Goal: Task Accomplishment & Management: Manage account settings

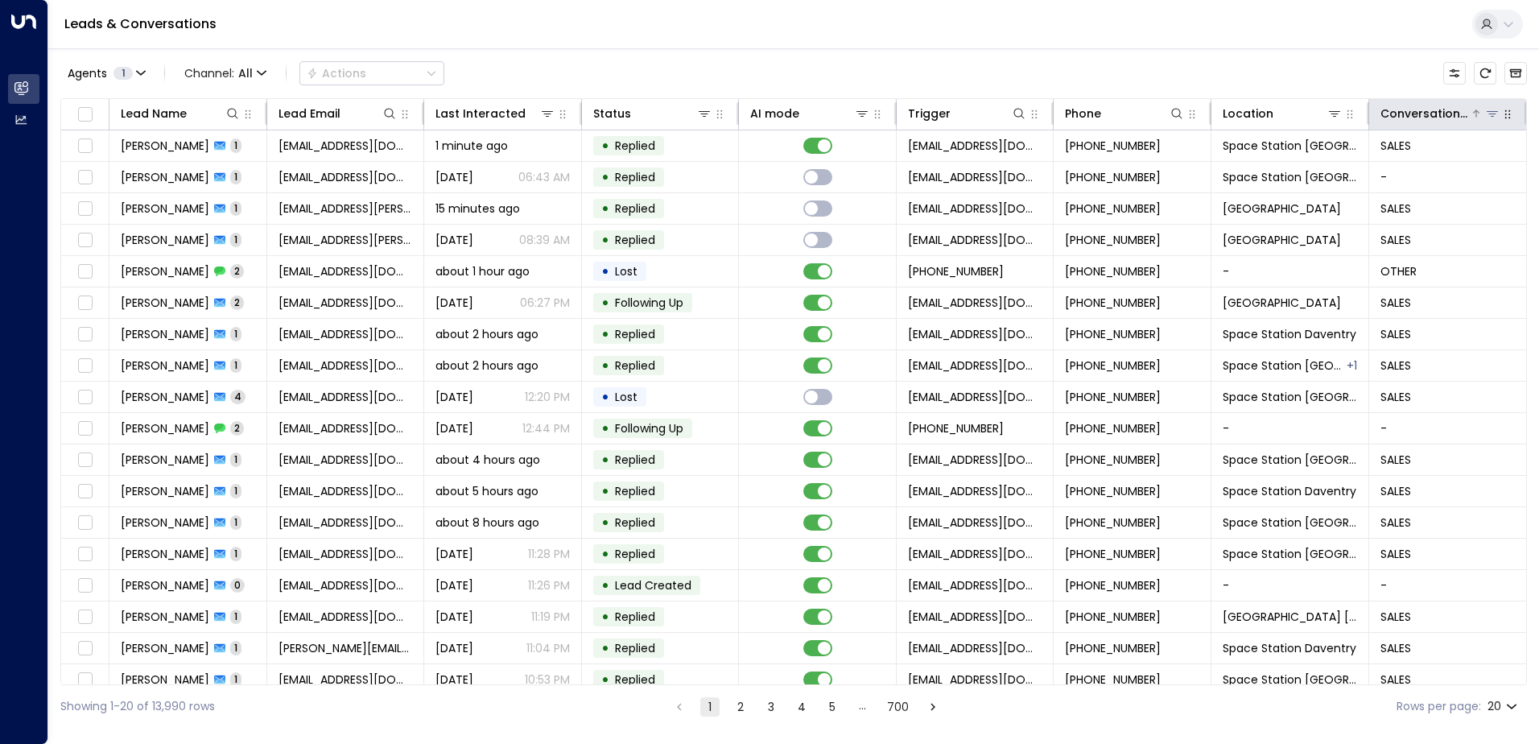
click at [1476, 117] on icon at bounding box center [1476, 114] width 10 height 10
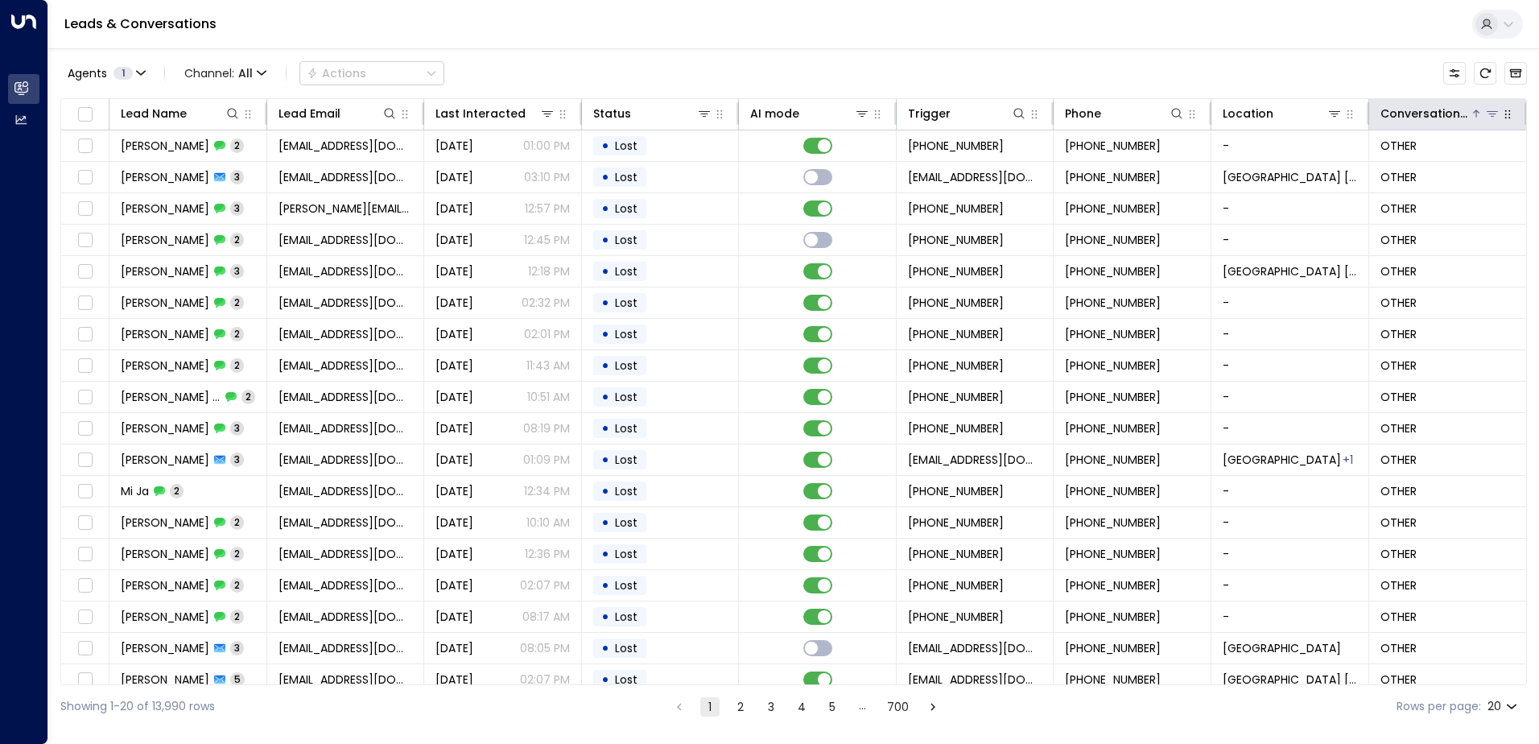
click at [1488, 113] on icon at bounding box center [1492, 113] width 13 height 13
click at [1282, 49] on div "Agents 1 Channel: All Actions Lead Name Lead Email Last Interacted Status AI mo…" at bounding box center [793, 387] width 1467 height 679
click at [1343, 108] on icon "button" at bounding box center [1349, 114] width 13 height 13
click at [1330, 116] on icon at bounding box center [1334, 114] width 11 height 6
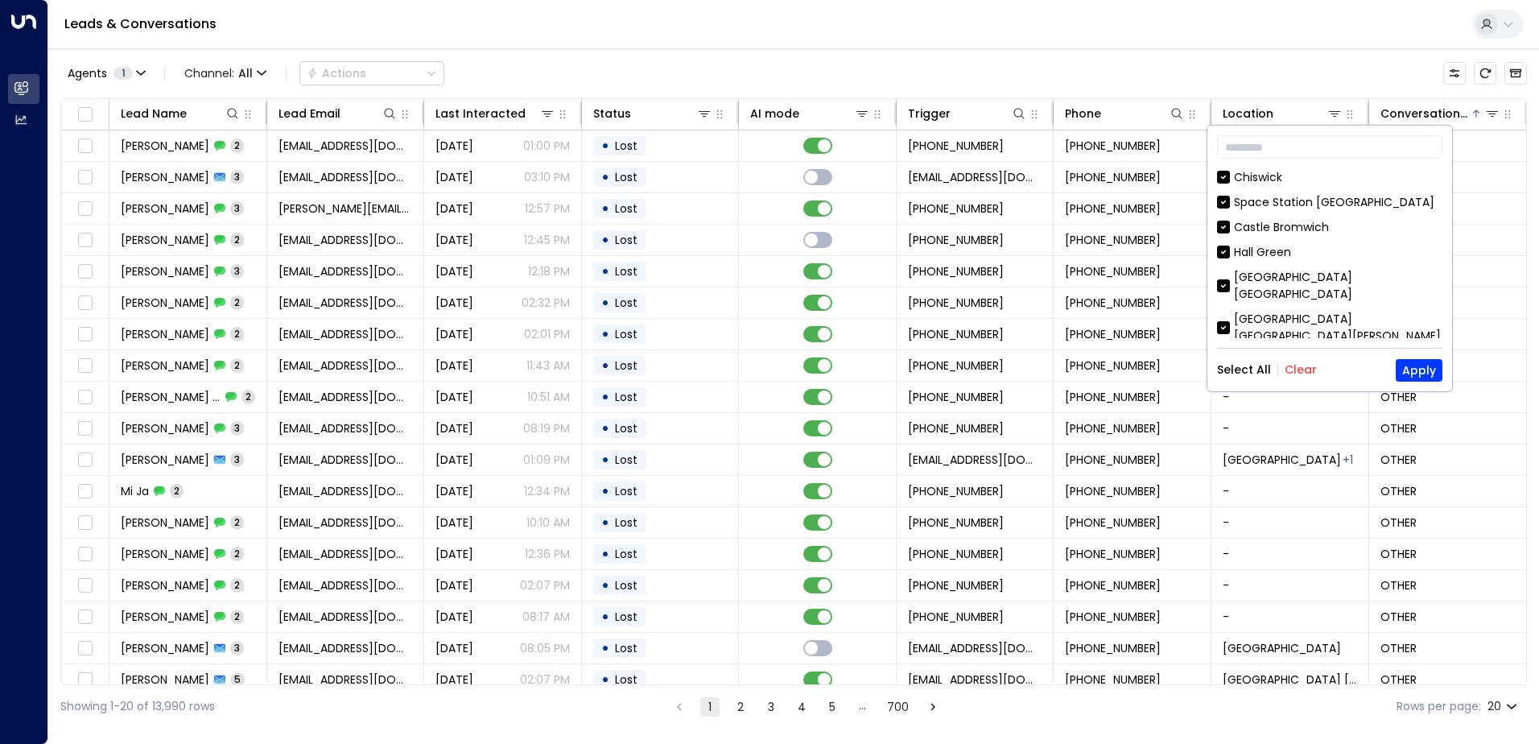
click at [1294, 368] on button "Clear" at bounding box center [1301, 369] width 32 height 13
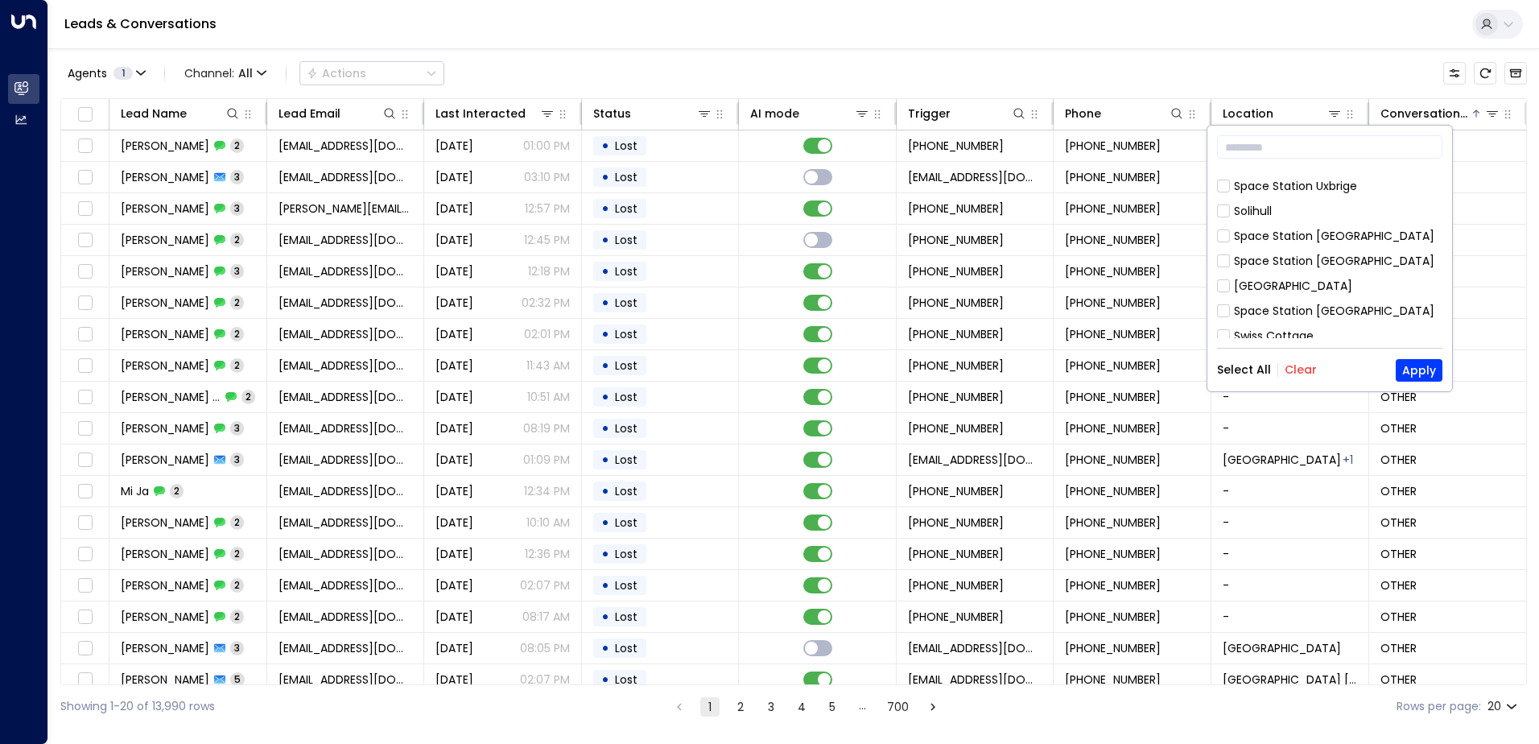
scroll to position [805, 0]
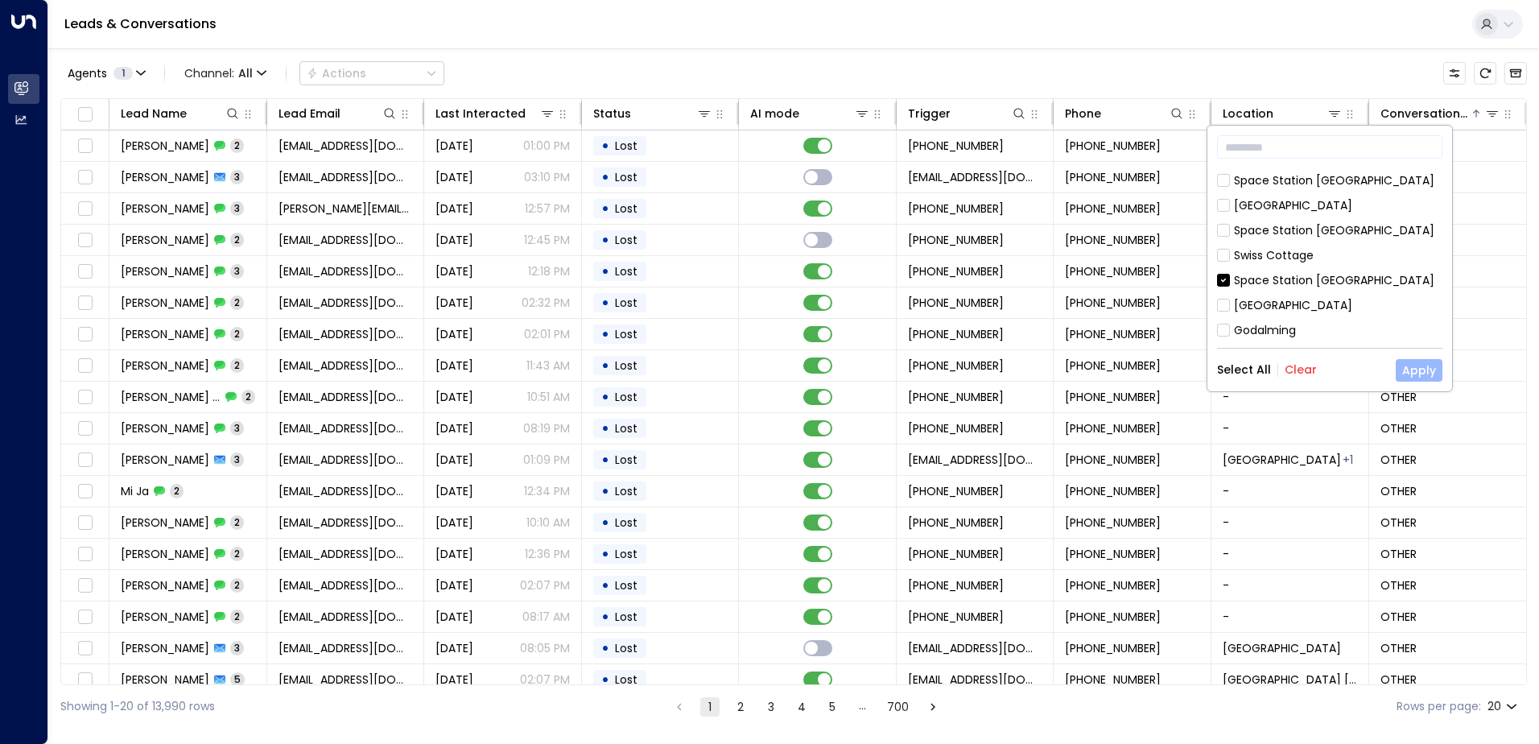
click at [1405, 366] on button "Apply" at bounding box center [1419, 370] width 47 height 23
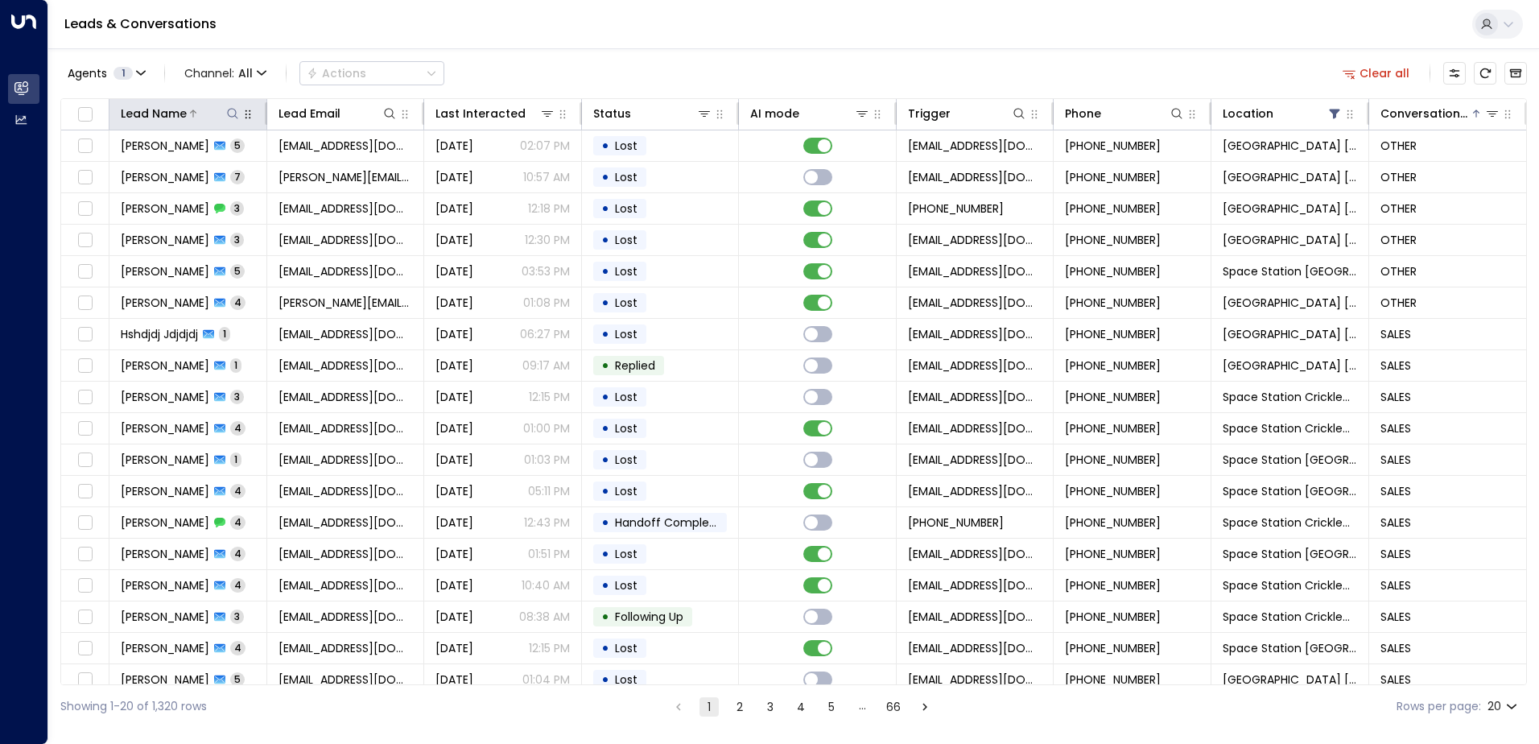
click at [226, 114] on icon at bounding box center [232, 113] width 13 height 13
type input "*****"
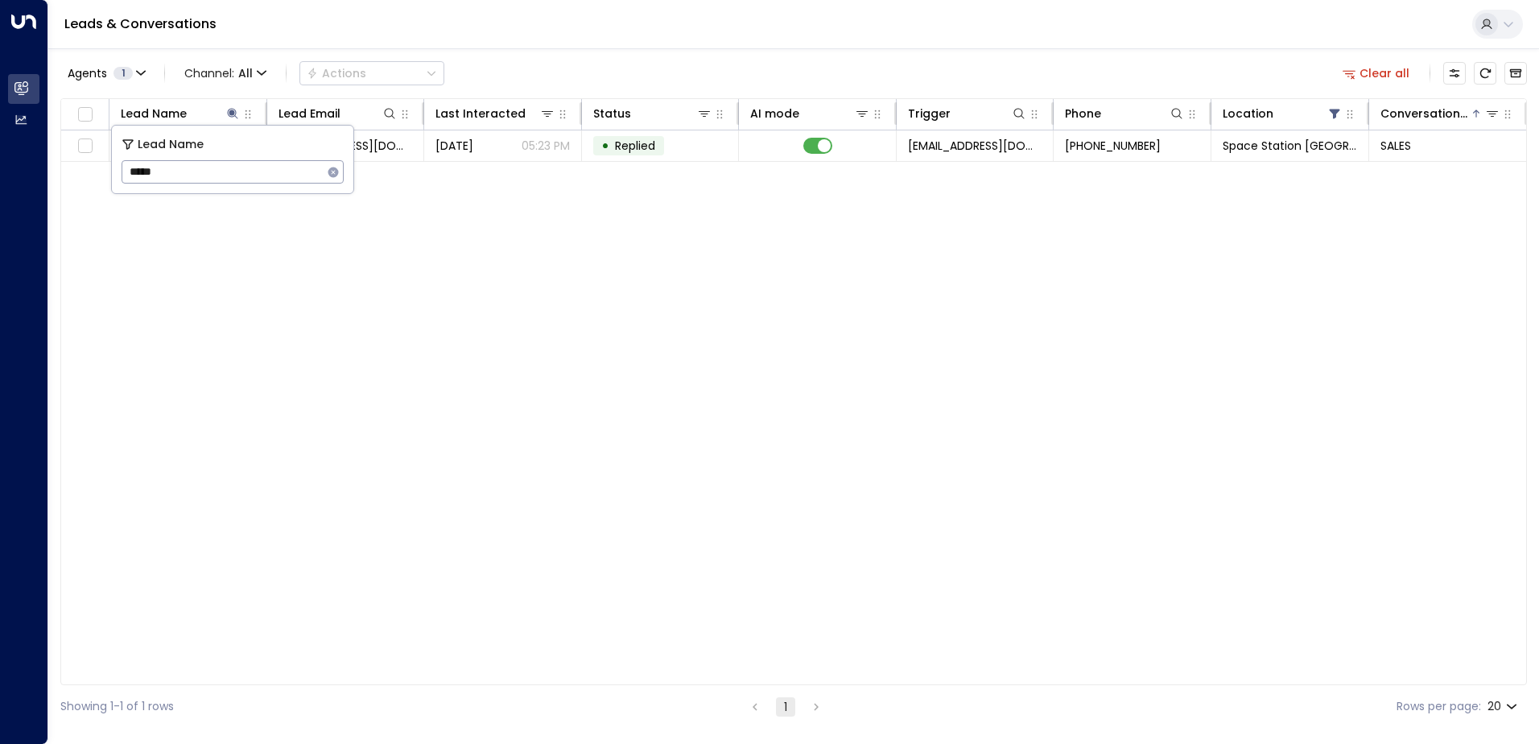
click at [720, 63] on div "Agents 1 Channel: All Actions Clear all" at bounding box center [793, 73] width 1467 height 34
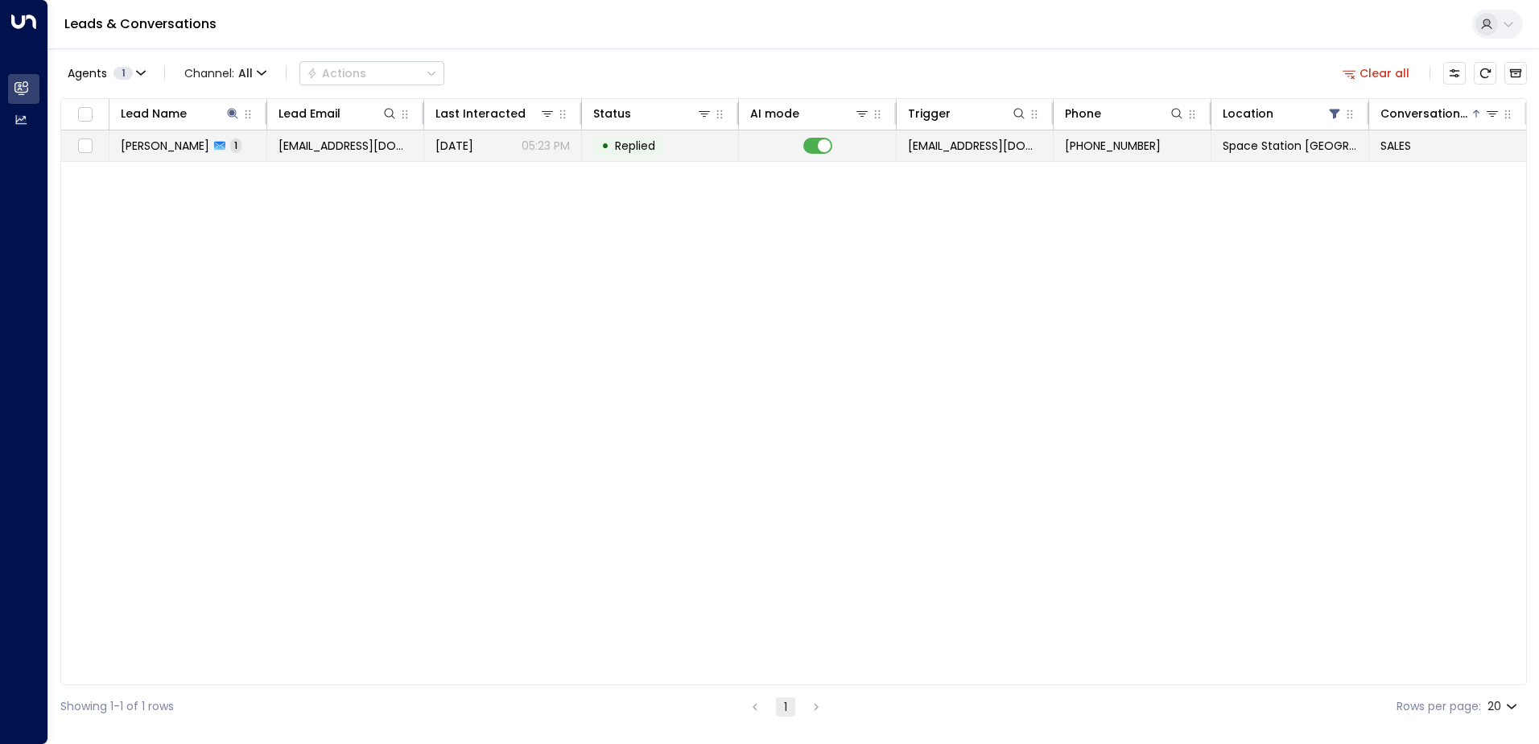
click at [328, 147] on span "[EMAIL_ADDRESS][DOMAIN_NAME]" at bounding box center [346, 146] width 134 height 16
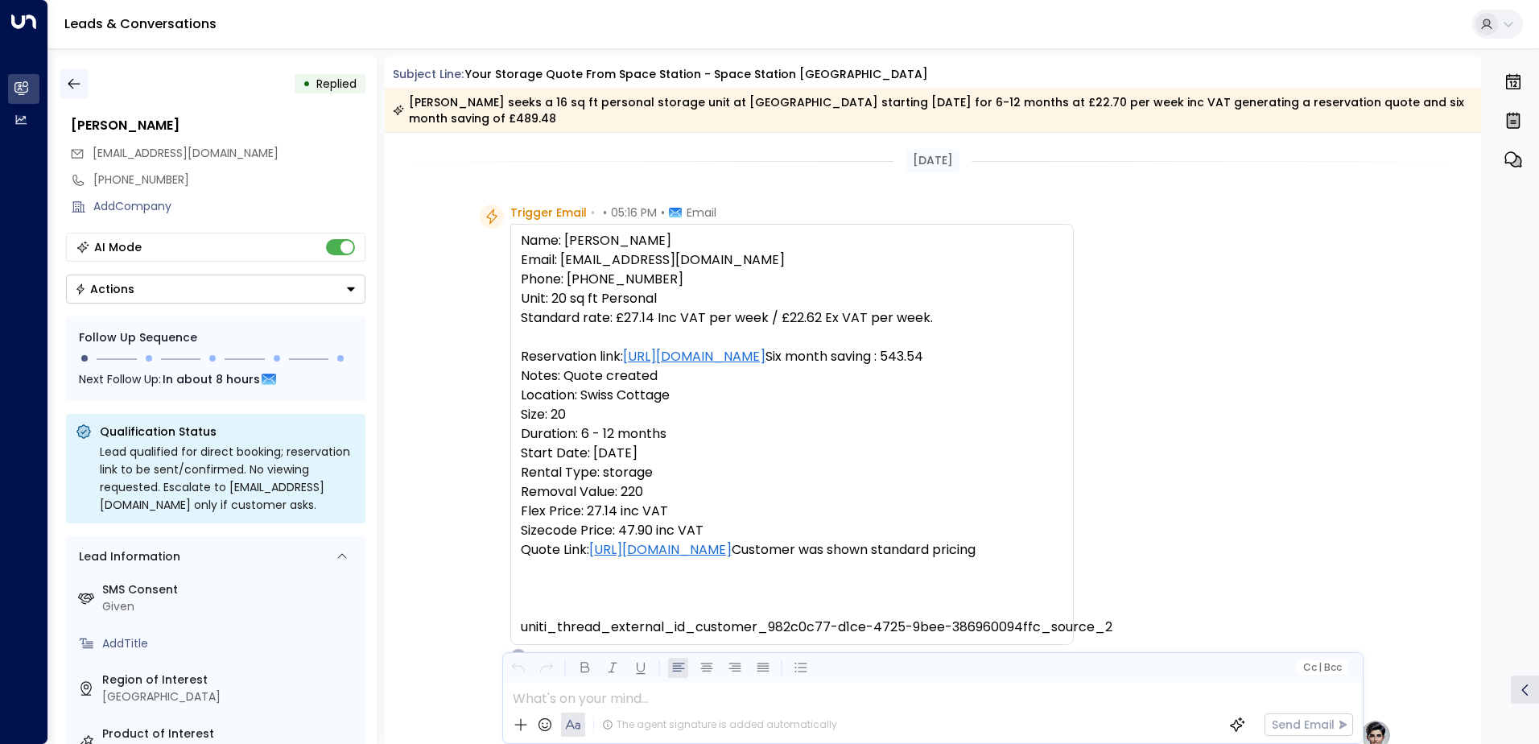
click at [68, 83] on icon "button" at bounding box center [74, 84] width 16 height 16
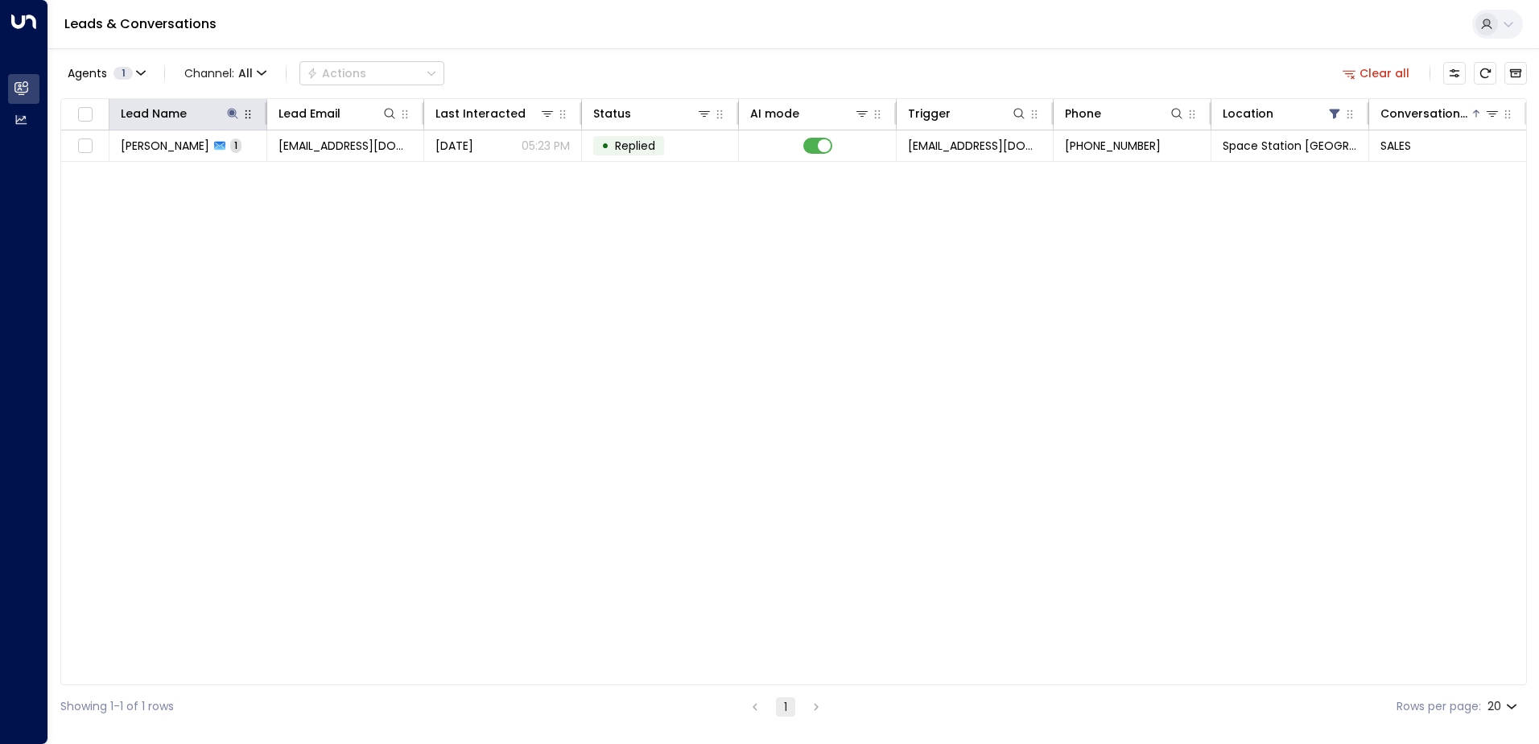
drag, startPoint x: 229, startPoint y: 109, endPoint x: 250, endPoint y: 118, distance: 23.1
click at [229, 109] on icon at bounding box center [232, 113] width 13 height 13
click at [331, 171] on icon "button" at bounding box center [333, 172] width 10 height 10
click at [209, 166] on input "text" at bounding box center [233, 172] width 222 height 30
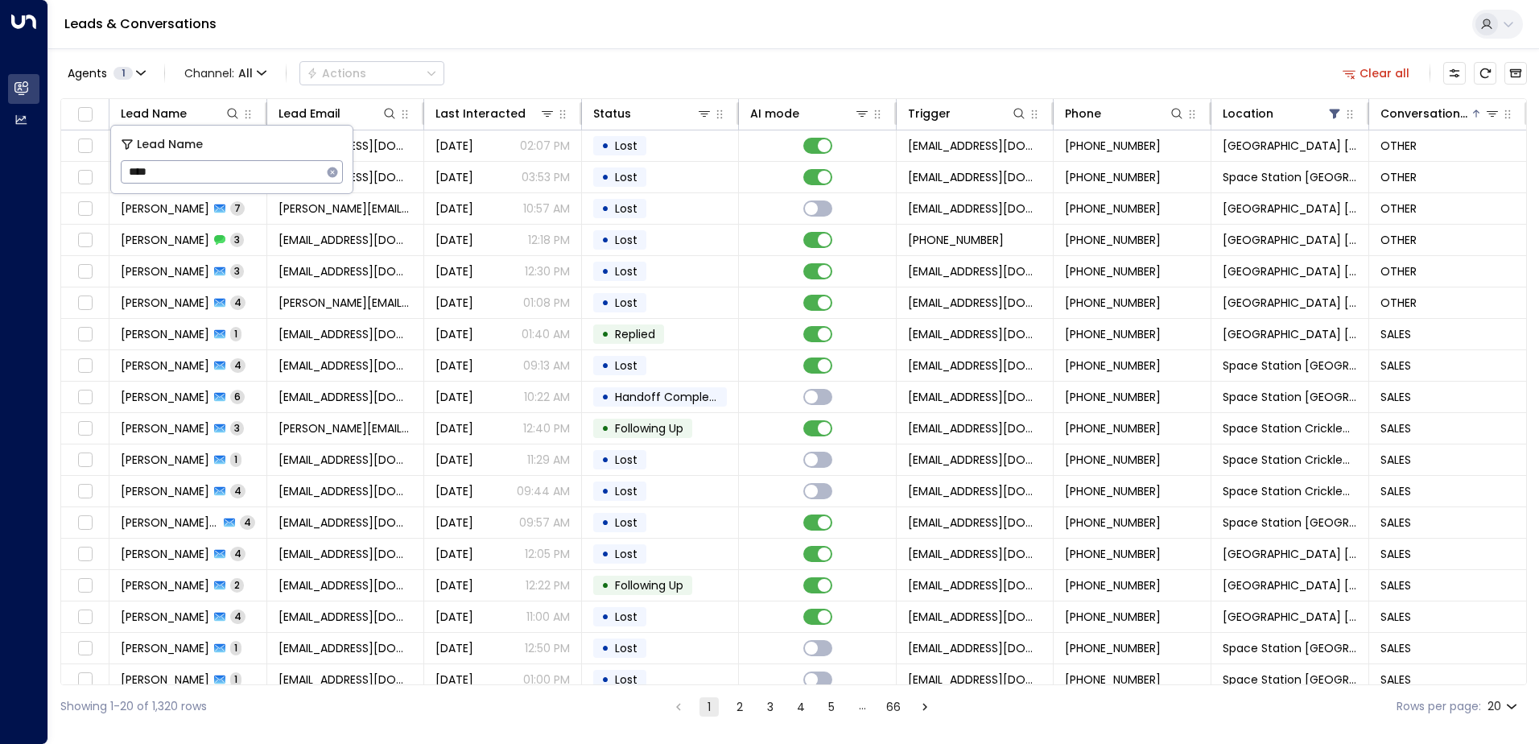
type input "*****"
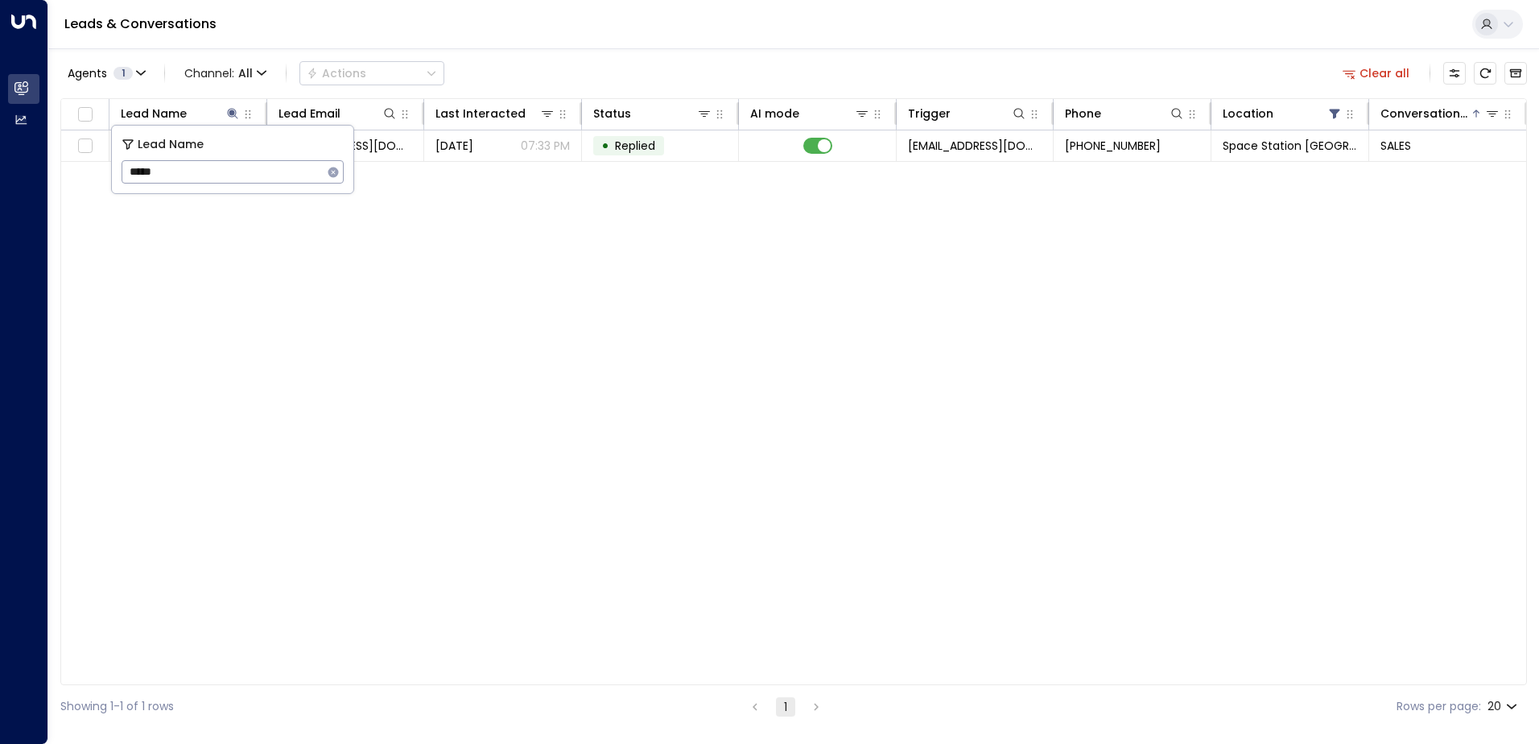
click at [630, 36] on div "Leads & Conversations" at bounding box center [793, 24] width 1491 height 49
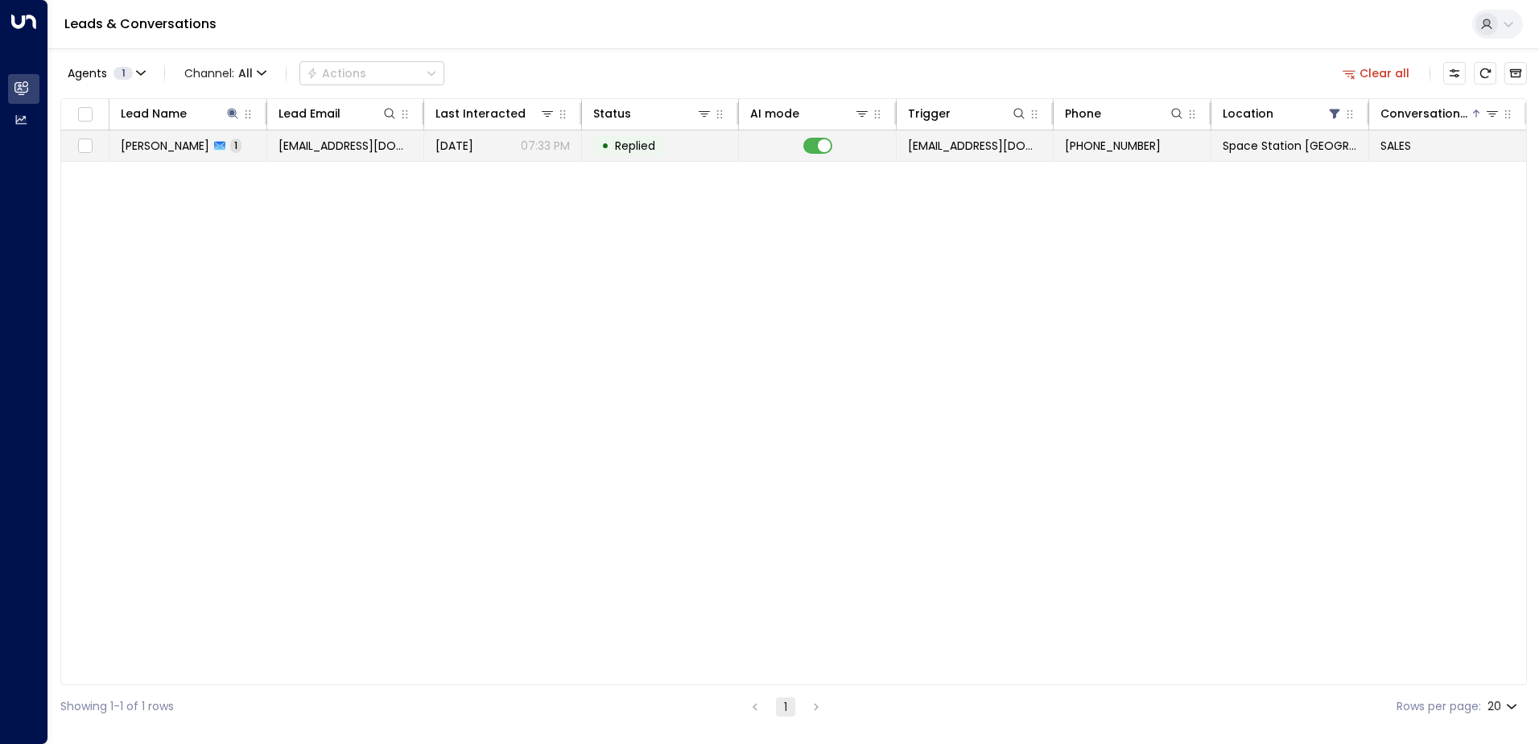
click at [534, 138] on p "07:33 PM" at bounding box center [545, 146] width 49 height 16
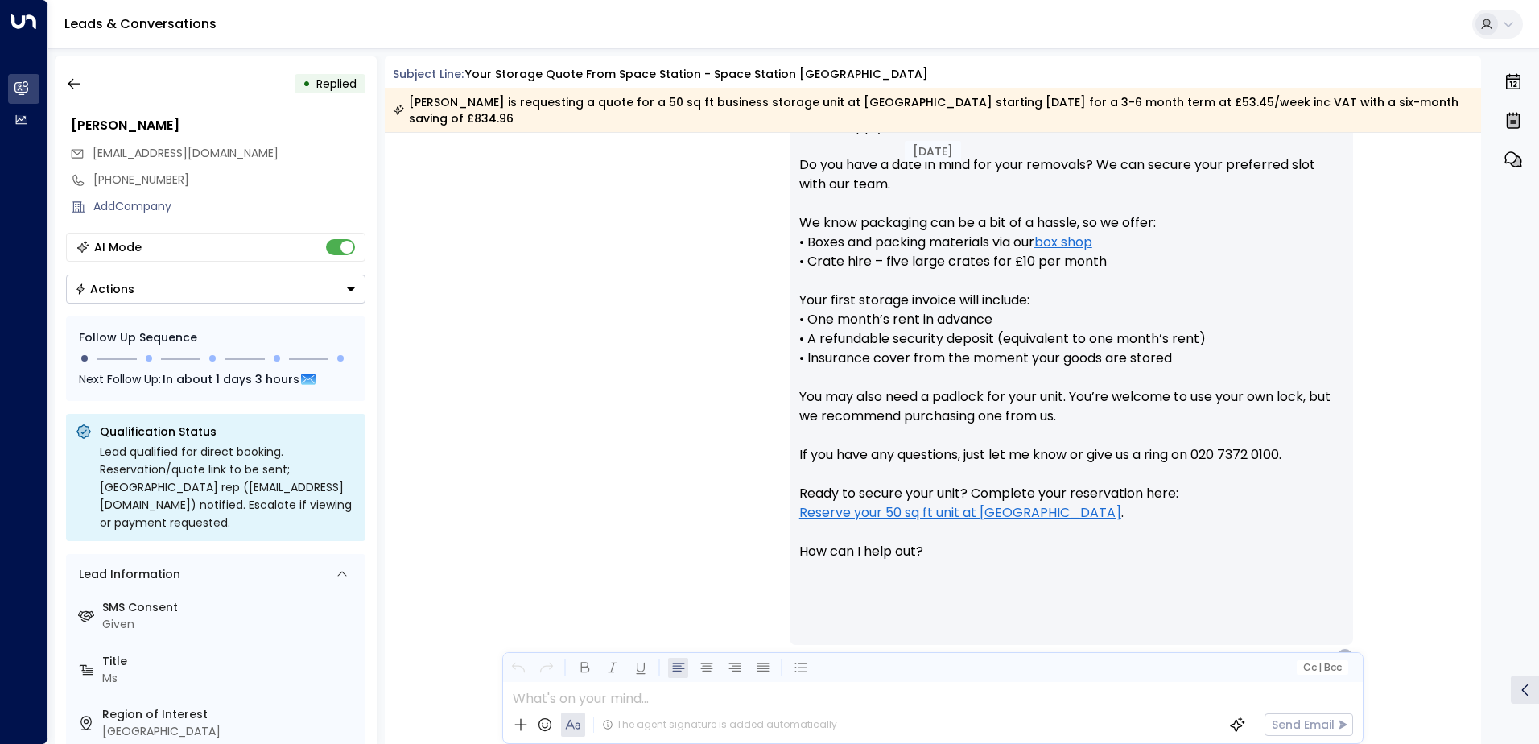
scroll to position [764, 0]
click at [75, 76] on icon "button" at bounding box center [74, 84] width 16 height 16
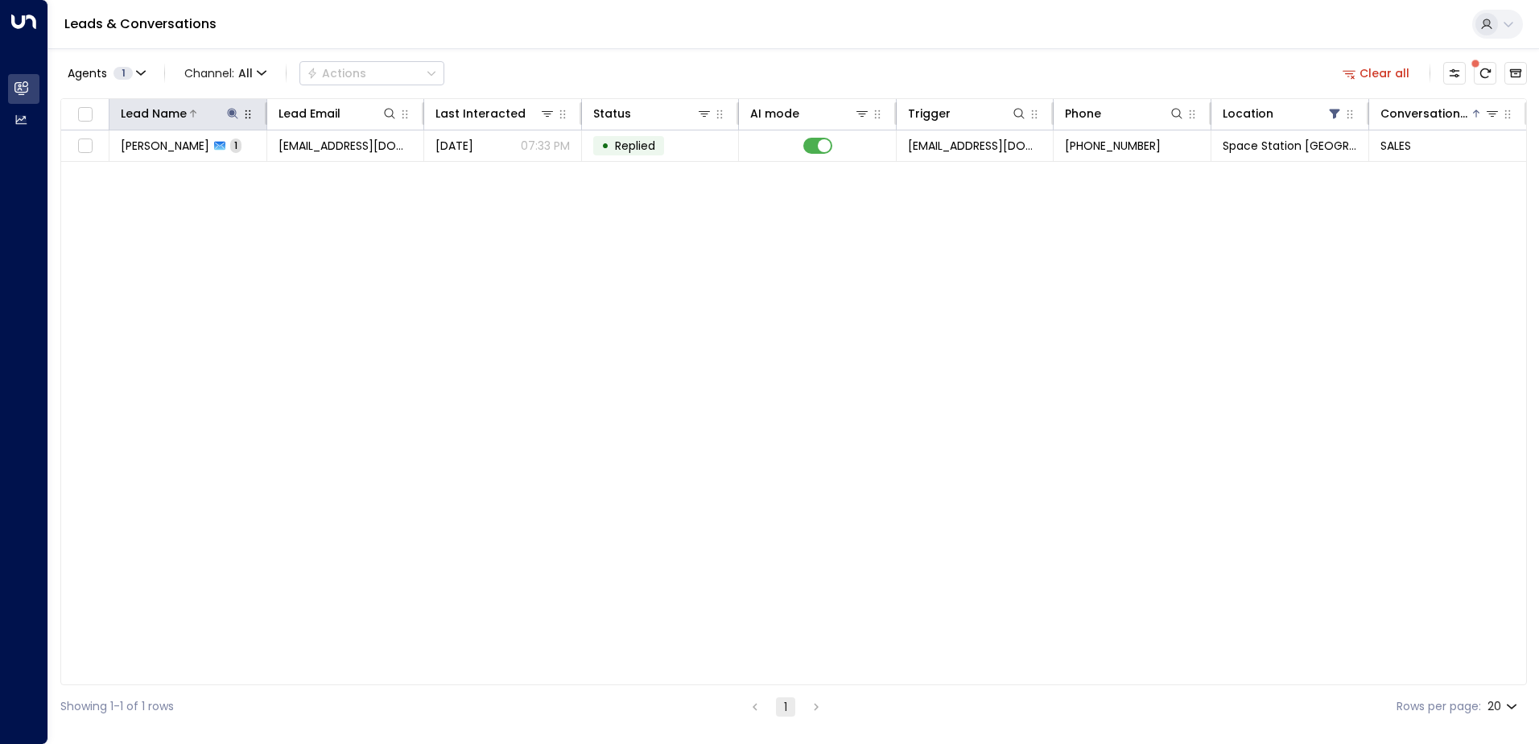
click at [232, 113] on icon at bounding box center [232, 113] width 10 height 10
click at [336, 171] on icon "button" at bounding box center [333, 172] width 10 height 10
click at [275, 176] on input "text" at bounding box center [233, 172] width 222 height 30
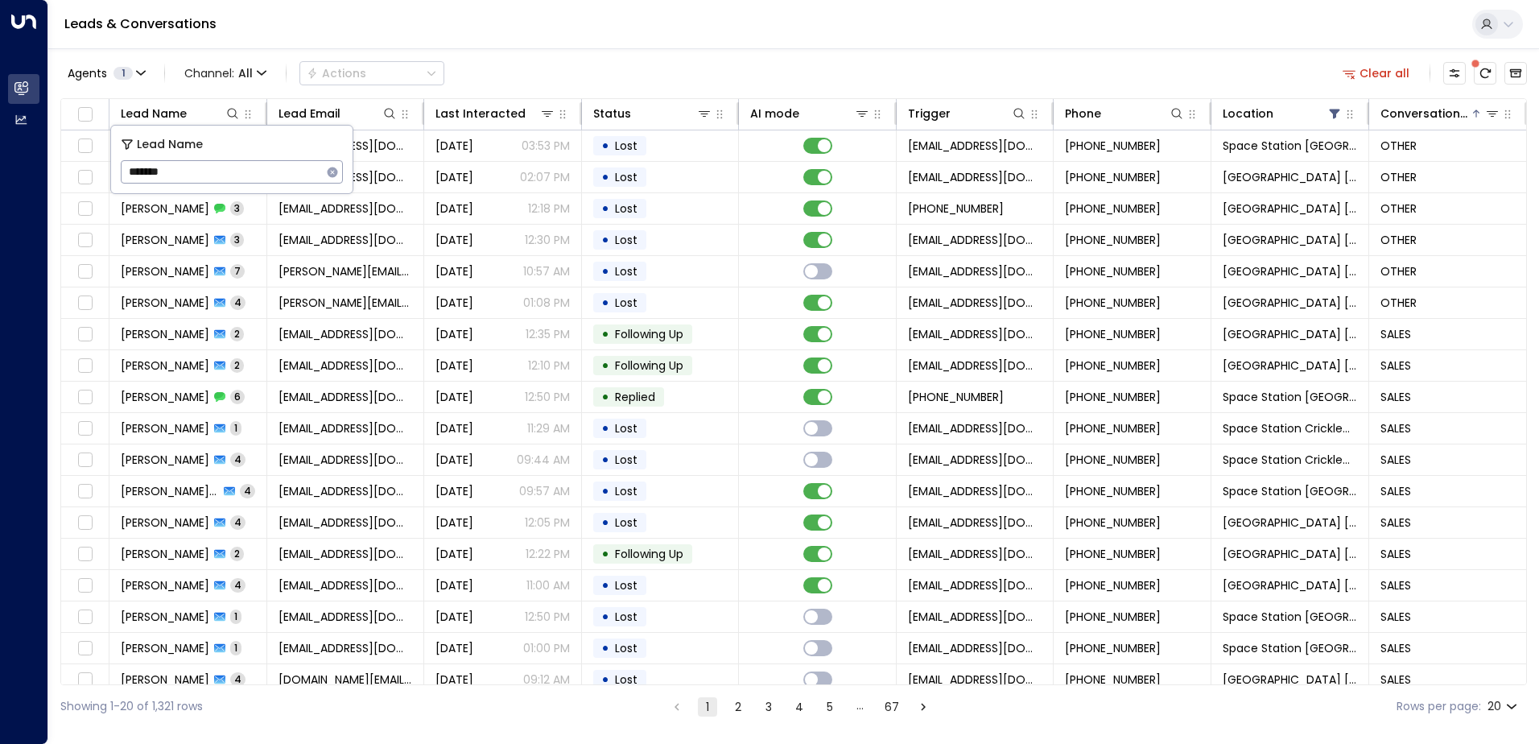
type input "********"
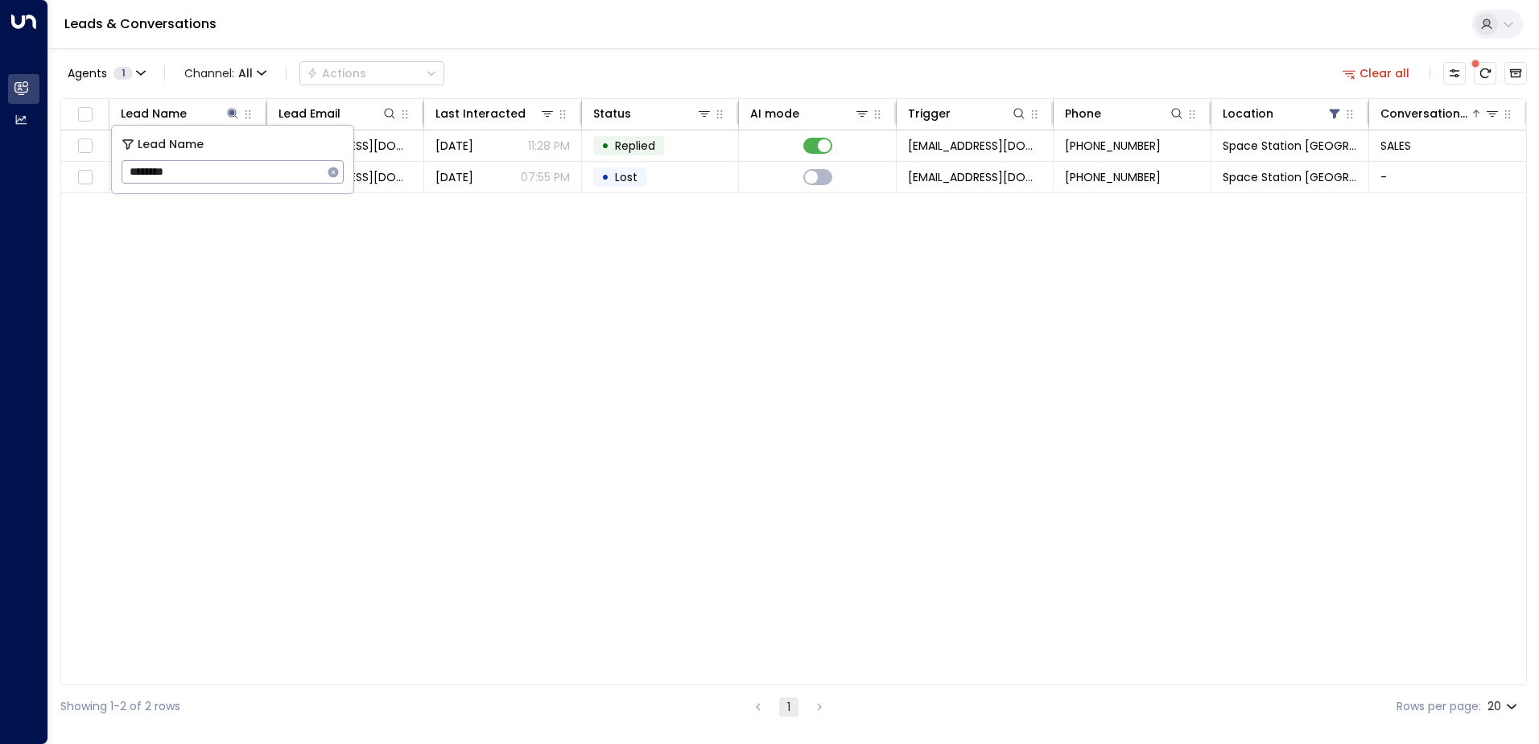
click at [636, 61] on div "Agents 1 Channel: All Actions Clear all" at bounding box center [793, 73] width 1467 height 34
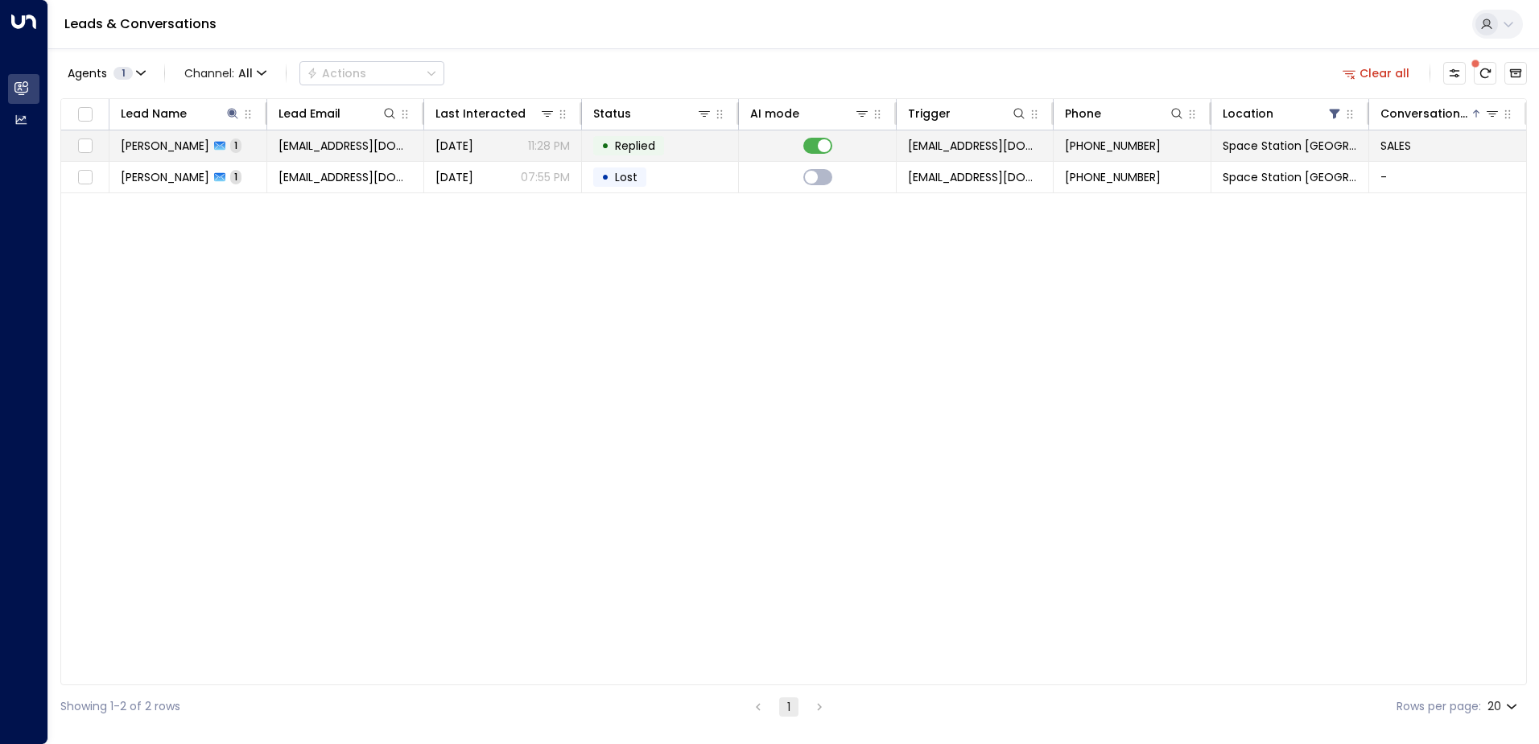
click at [241, 145] on span "1" at bounding box center [235, 145] width 11 height 14
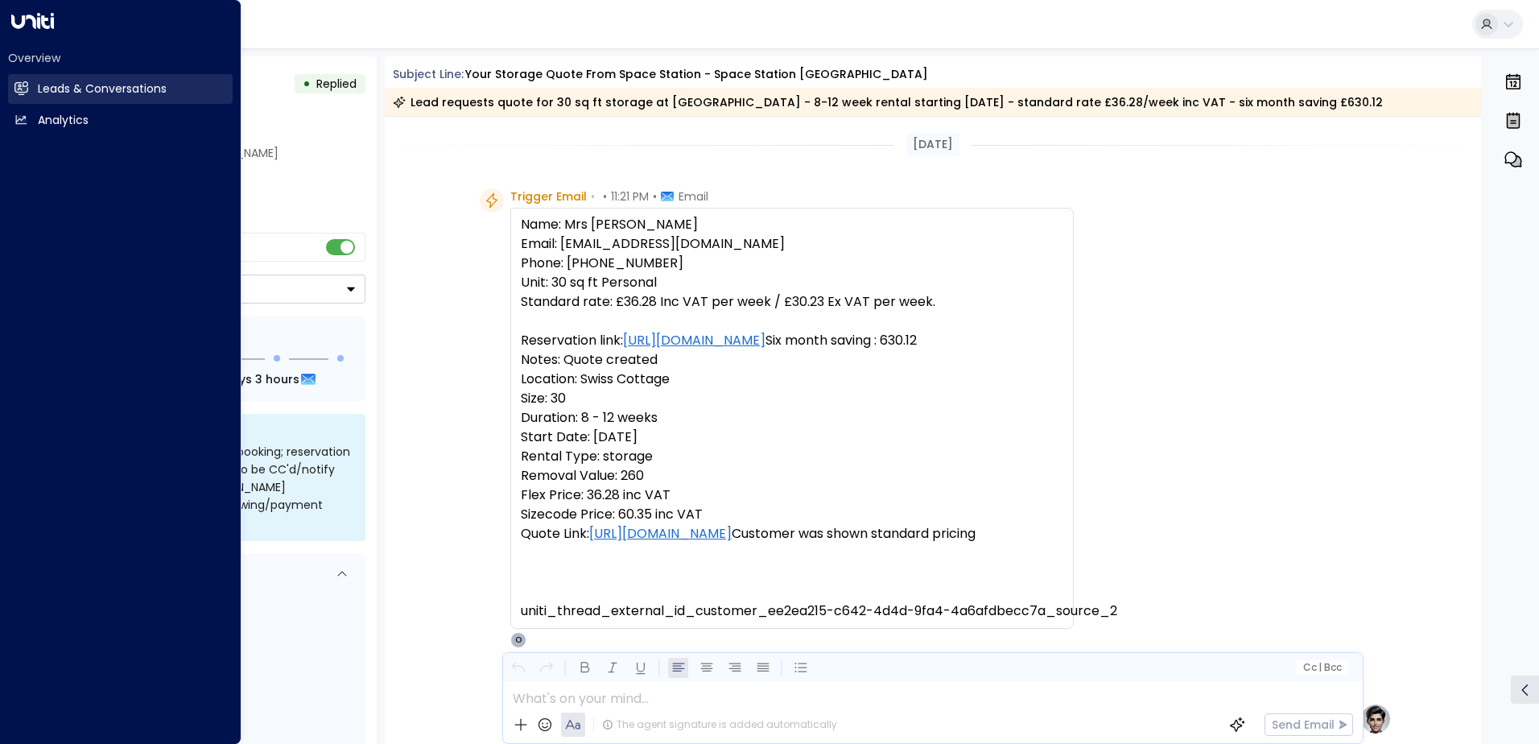
drag, startPoint x: 73, startPoint y: 84, endPoint x: 85, endPoint y: 90, distance: 13.0
click at [73, 84] on h2 "Leads & Conversations" at bounding box center [102, 88] width 129 height 17
